Goal: Task Accomplishment & Management: Complete application form

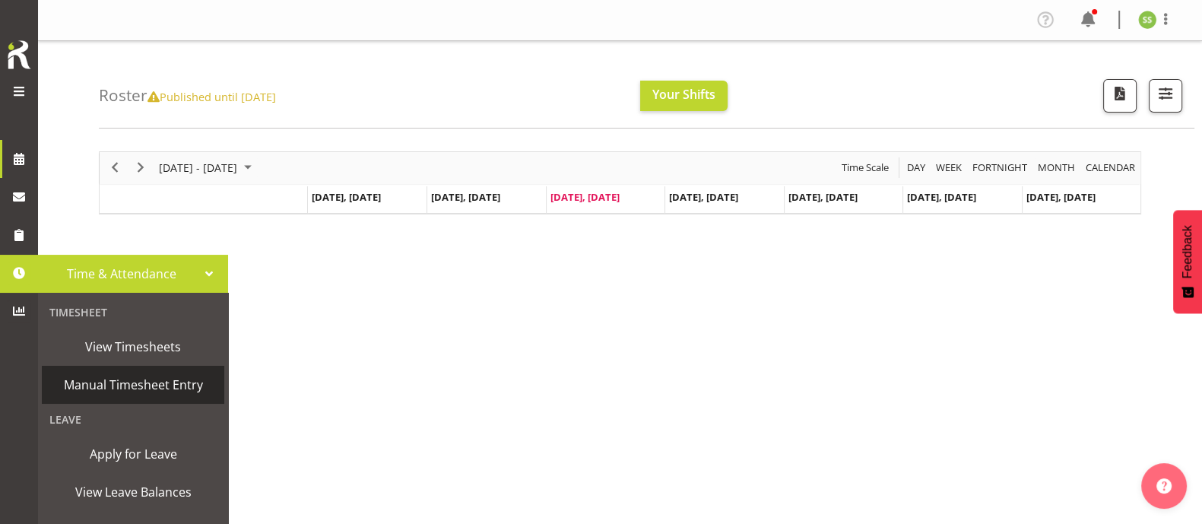
click at [136, 387] on span "Manual Timesheet Entry" at bounding box center [132, 384] width 167 height 23
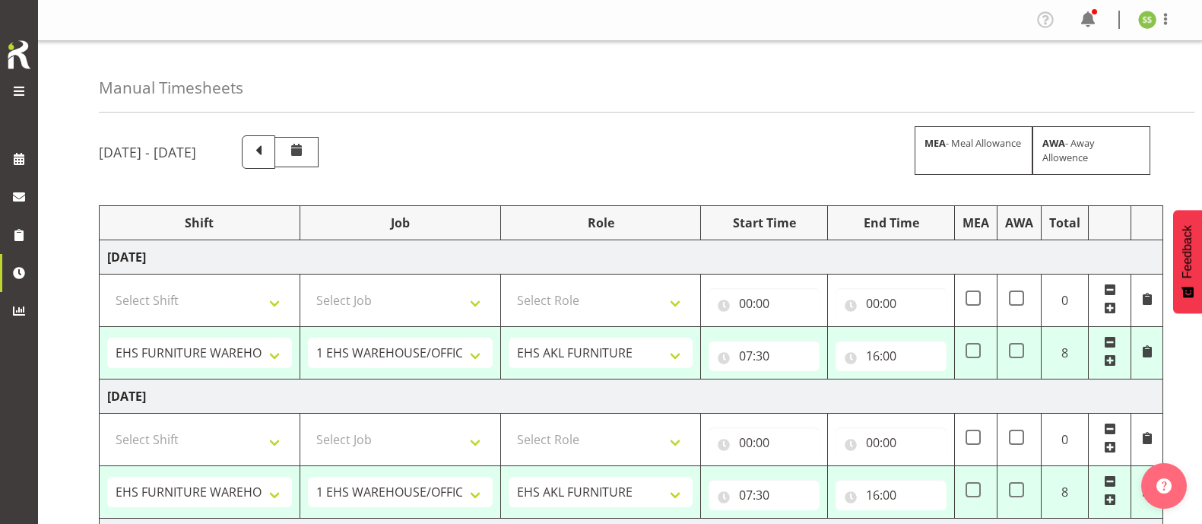
select select "38155"
select select "69"
select select "38155"
select select "69"
select select "38155"
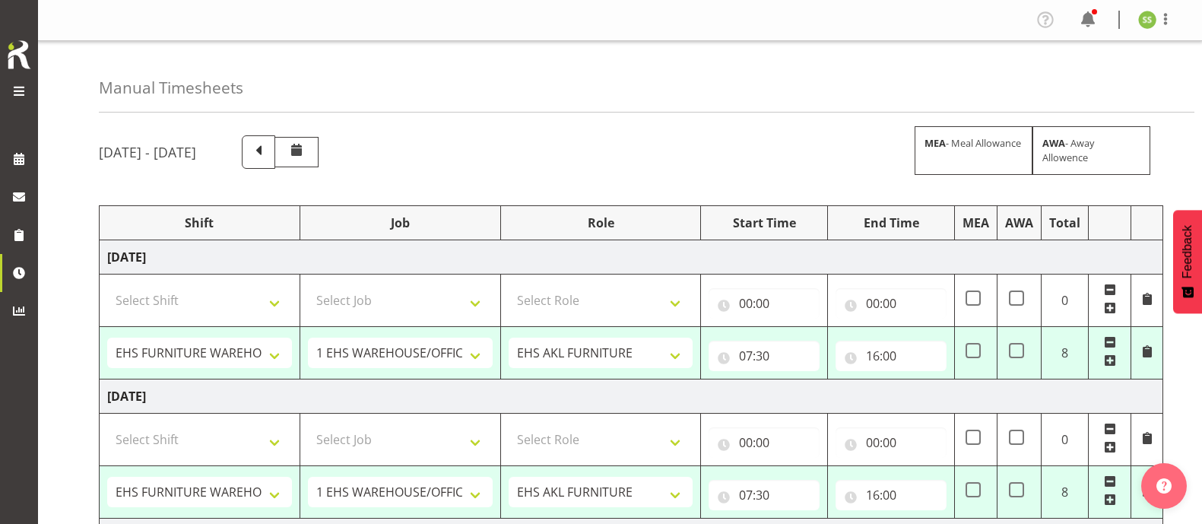
select select "69"
select select "38155"
select select "69"
select select "38155"
select select "69"
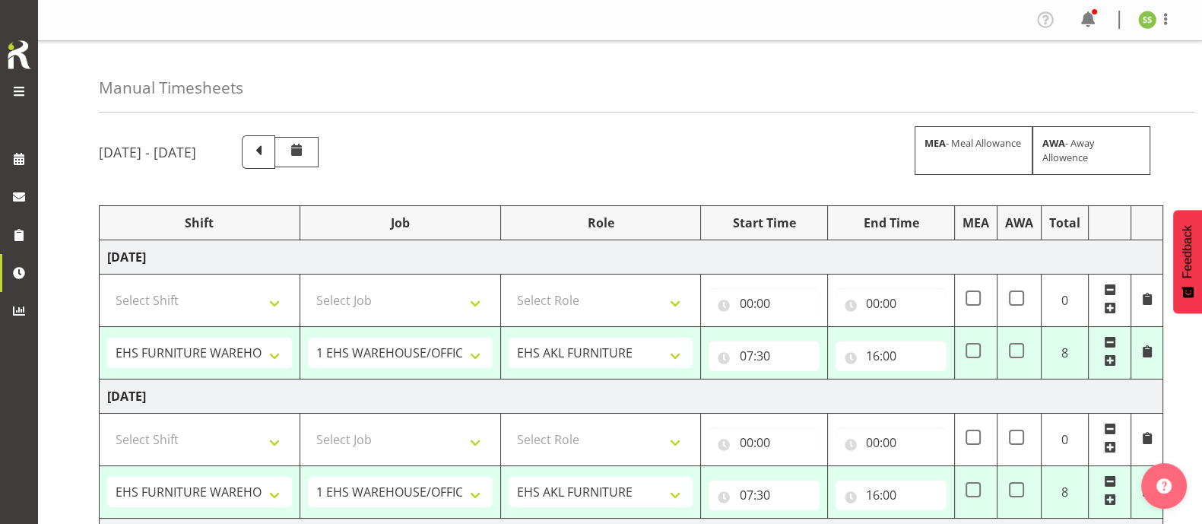
drag, startPoint x: 365, startPoint y: 146, endPoint x: 374, endPoint y: 154, distance: 11.9
click at [268, 145] on span at bounding box center [259, 151] width 20 height 20
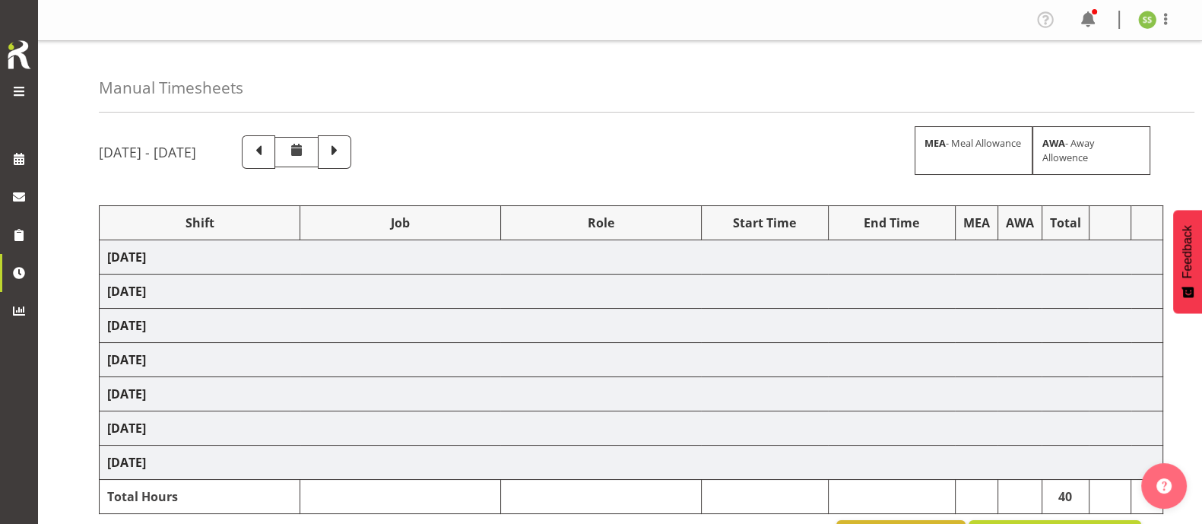
select select "38155"
select select "69"
select select "38155"
select select "69"
select select "38155"
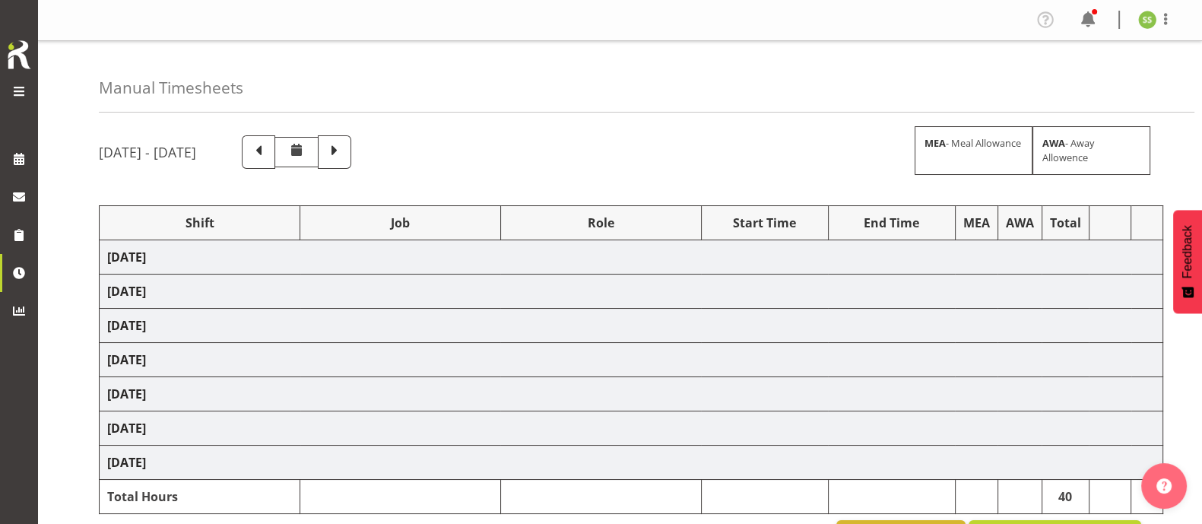
select select "69"
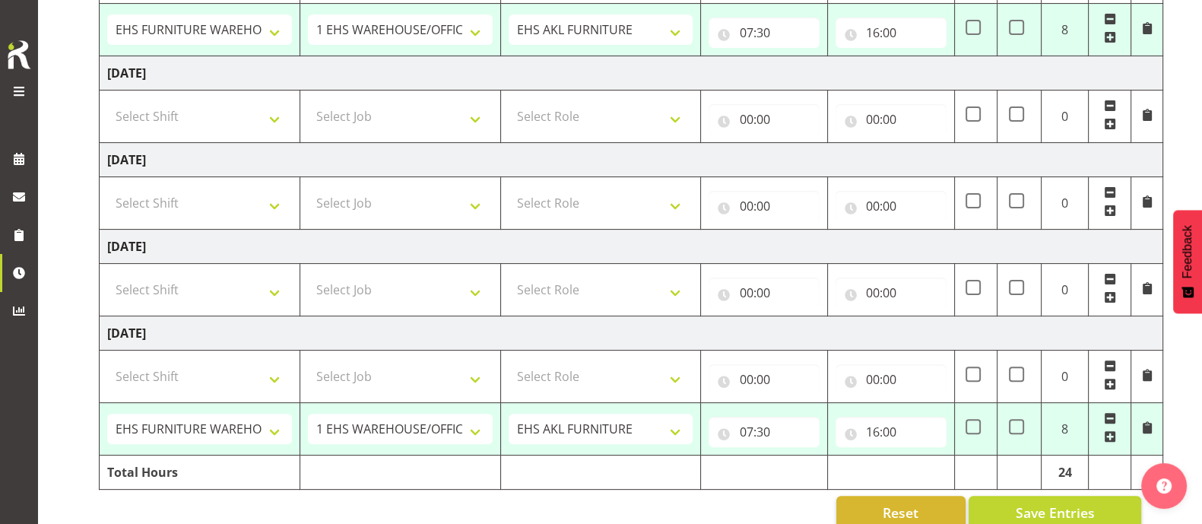
scroll to position [578, 0]
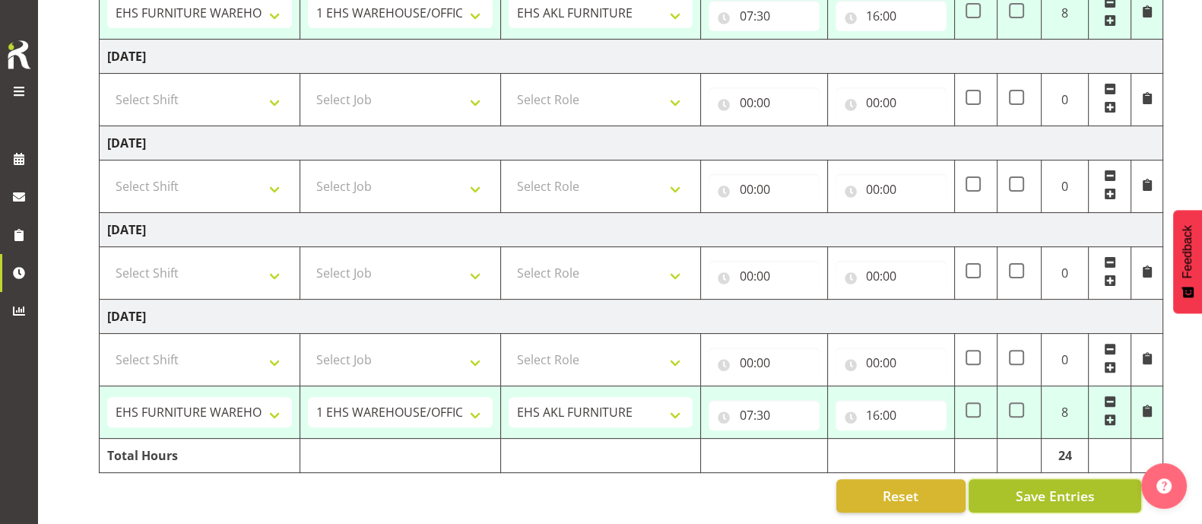
click at [1072, 486] on span "Save Entries" at bounding box center [1054, 496] width 79 height 20
select select "38155"
select select "69"
type input "07:30"
type input "16:00"
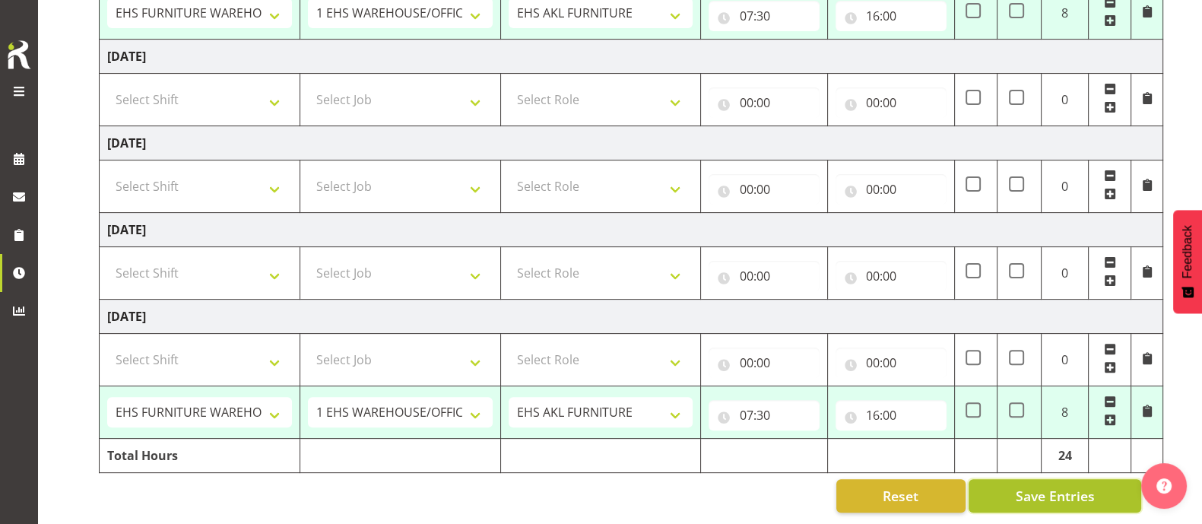
select select "38155"
select select "69"
type input "07:30"
type input "16:00"
select select "38155"
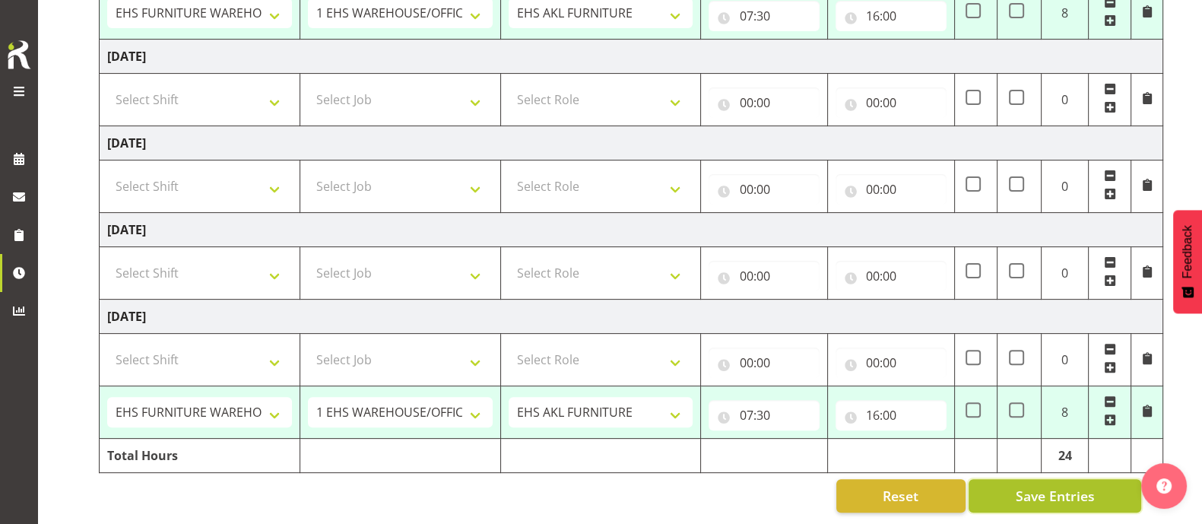
select select "69"
type input "07:30"
type input "16:00"
select select "38155"
select select "69"
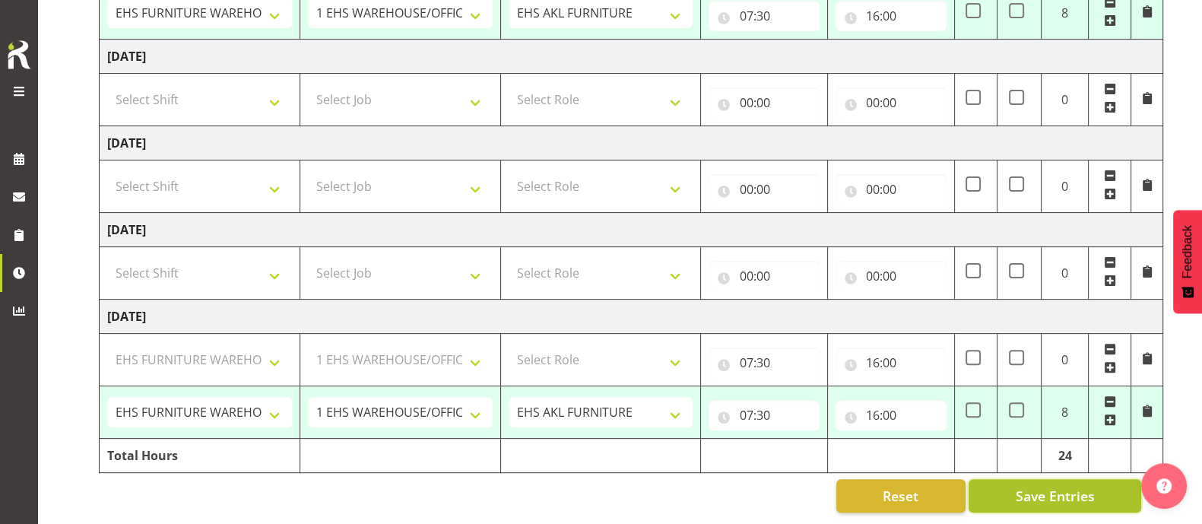
select select "38155"
select select "69"
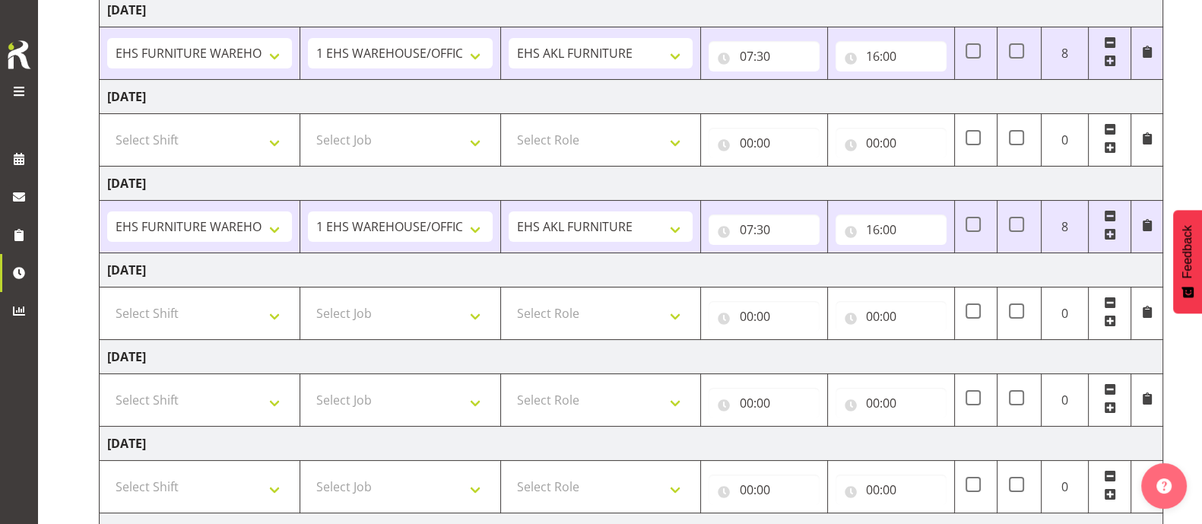
scroll to position [0, 0]
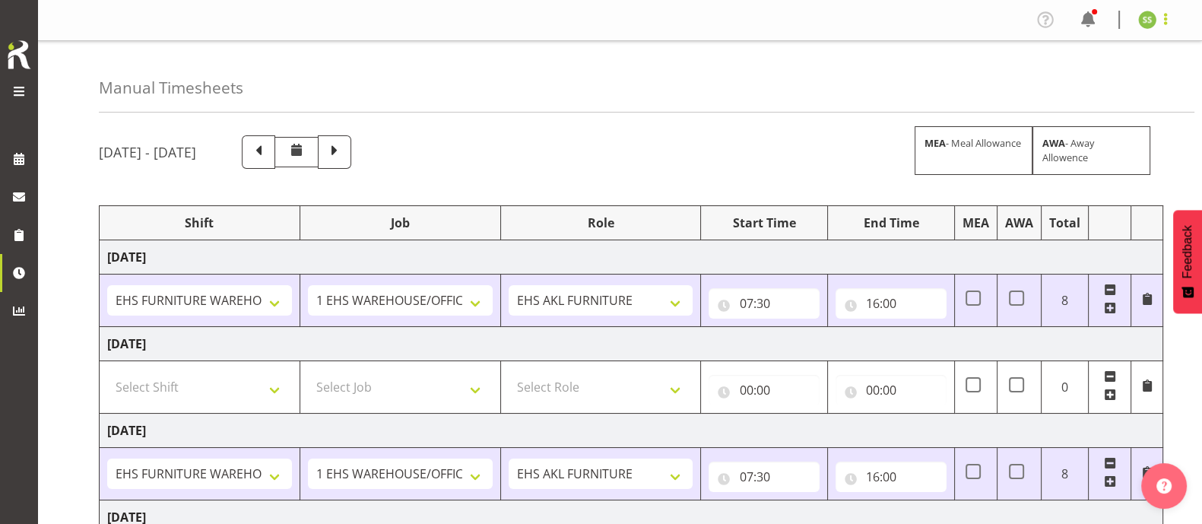
click at [1164, 20] on span at bounding box center [1165, 19] width 18 height 18
click at [1101, 81] on link "Log Out" at bounding box center [1101, 79] width 146 height 27
